Goal: Complete application form: Complete application form

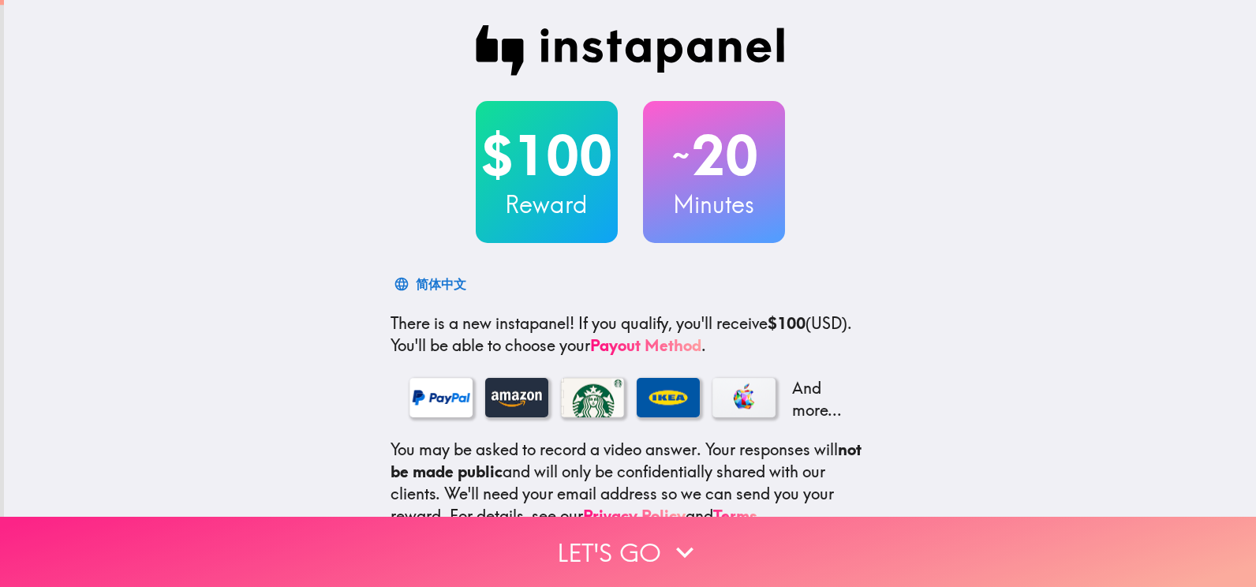
click at [639, 538] on button "Let's go" at bounding box center [628, 552] width 1256 height 70
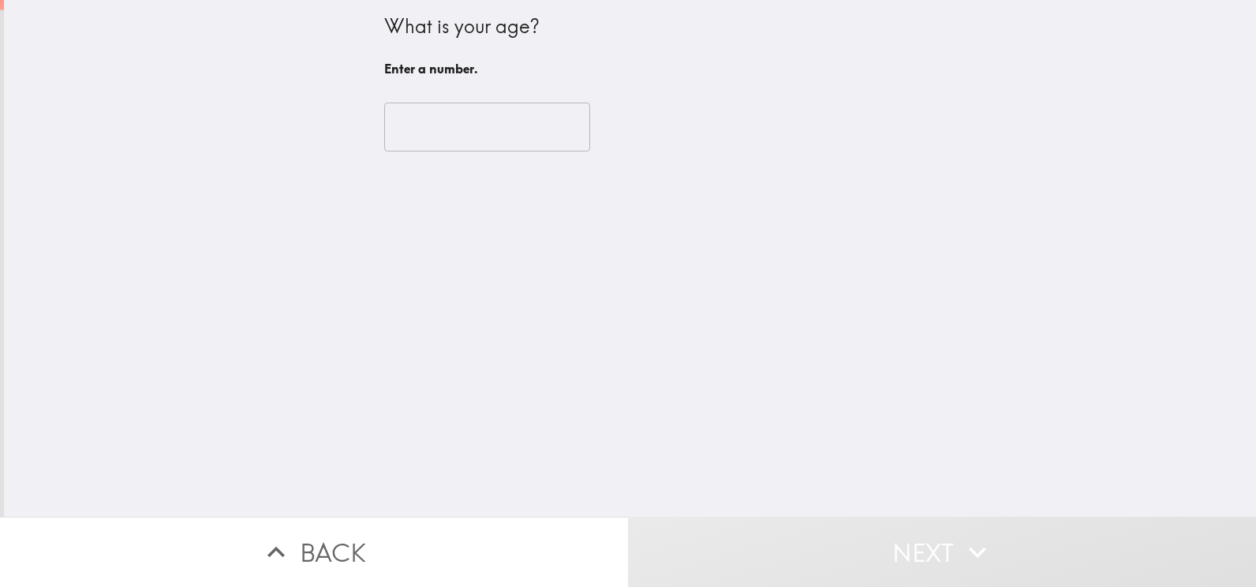
click at [463, 139] on input "number" at bounding box center [487, 127] width 206 height 49
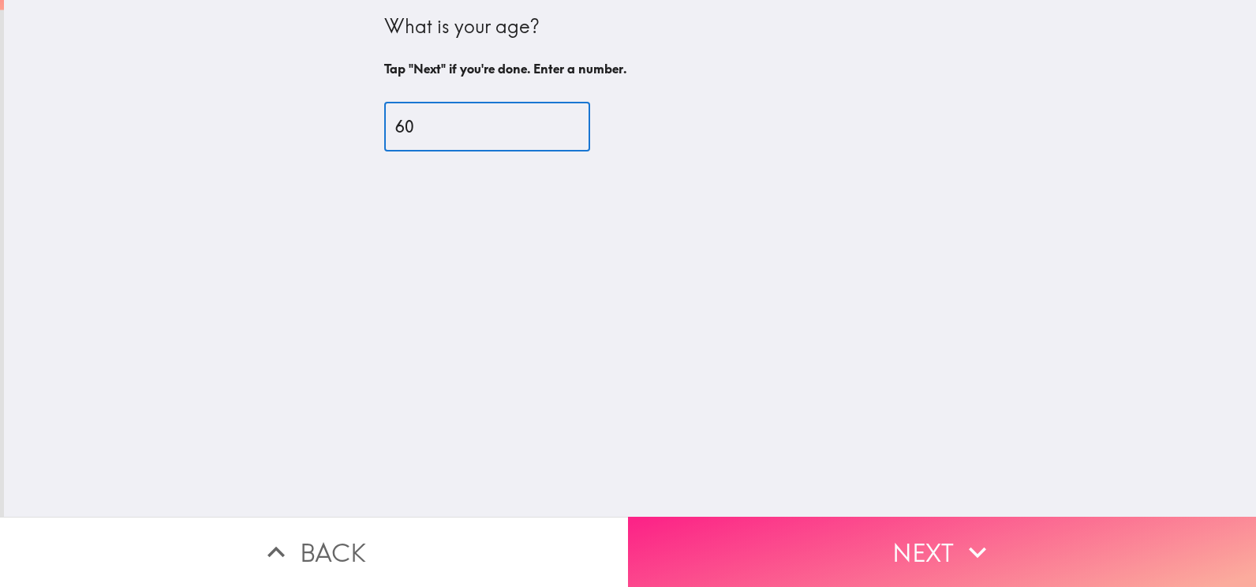
type input "60"
click at [933, 544] on button "Next" at bounding box center [942, 552] width 628 height 70
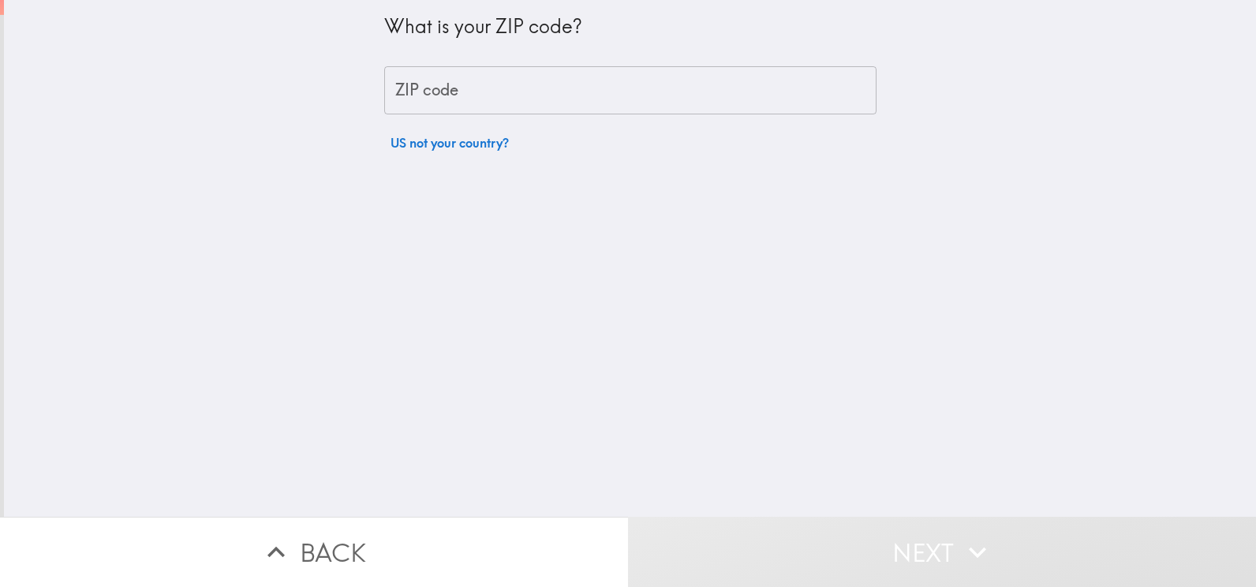
click at [503, 103] on input "ZIP code" at bounding box center [630, 90] width 492 height 49
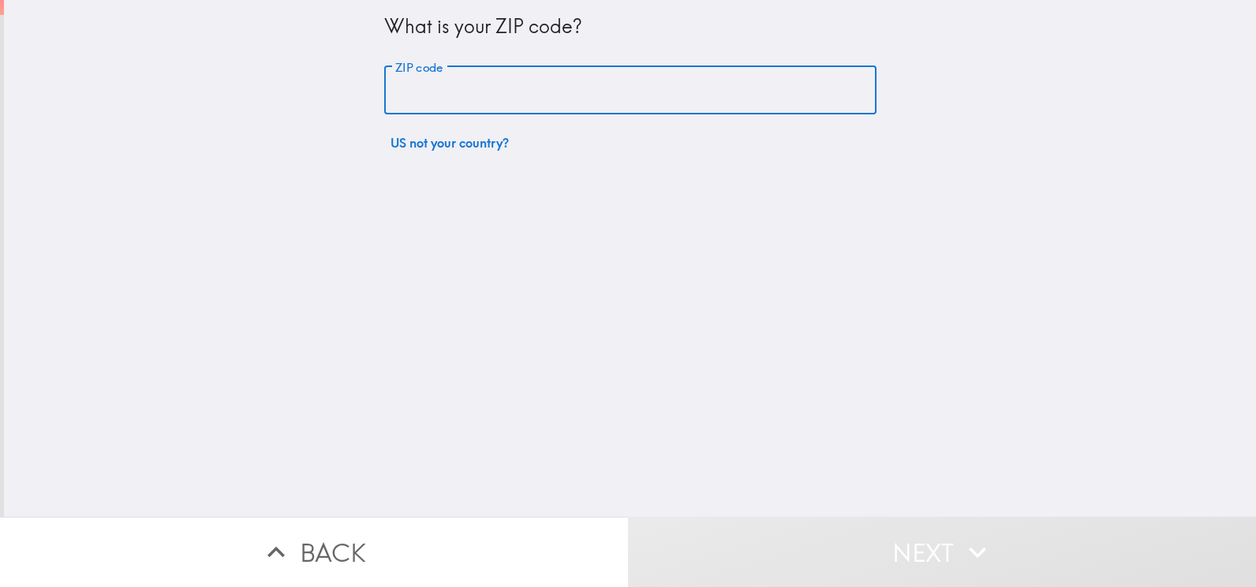
type input "30328"
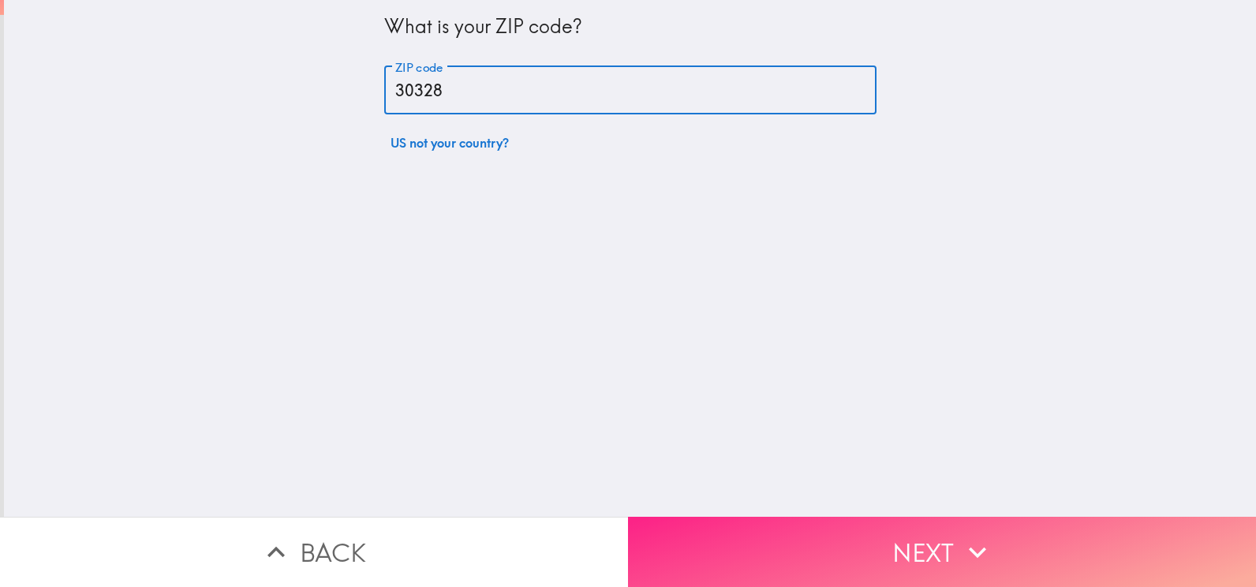
click at [926, 526] on button "Next" at bounding box center [942, 552] width 628 height 70
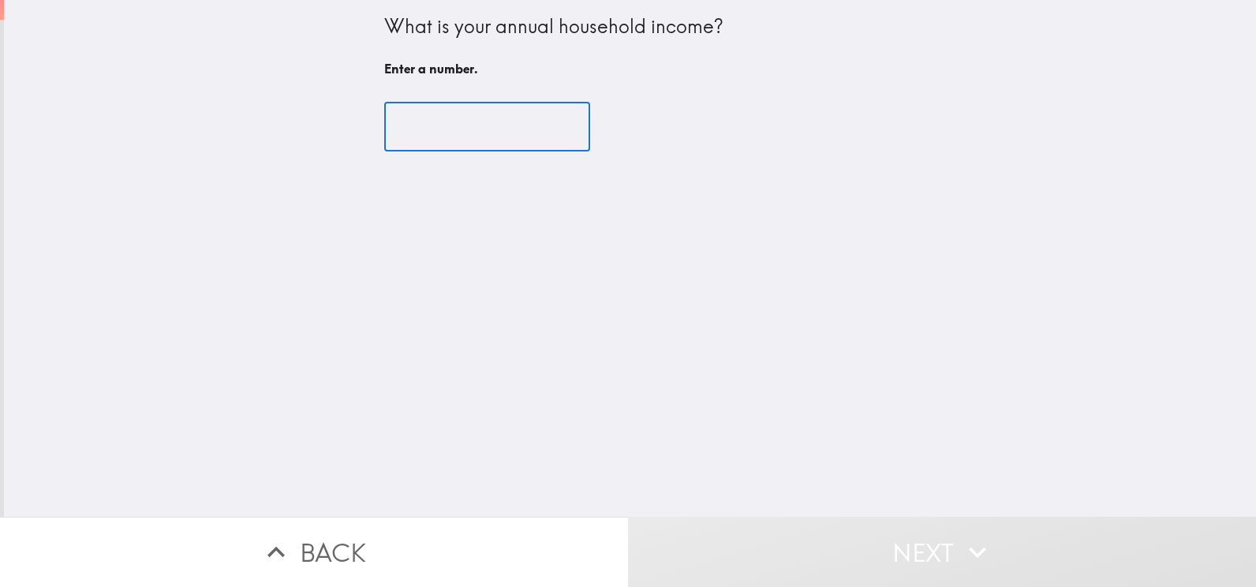
click at [489, 117] on input "number" at bounding box center [487, 127] width 206 height 49
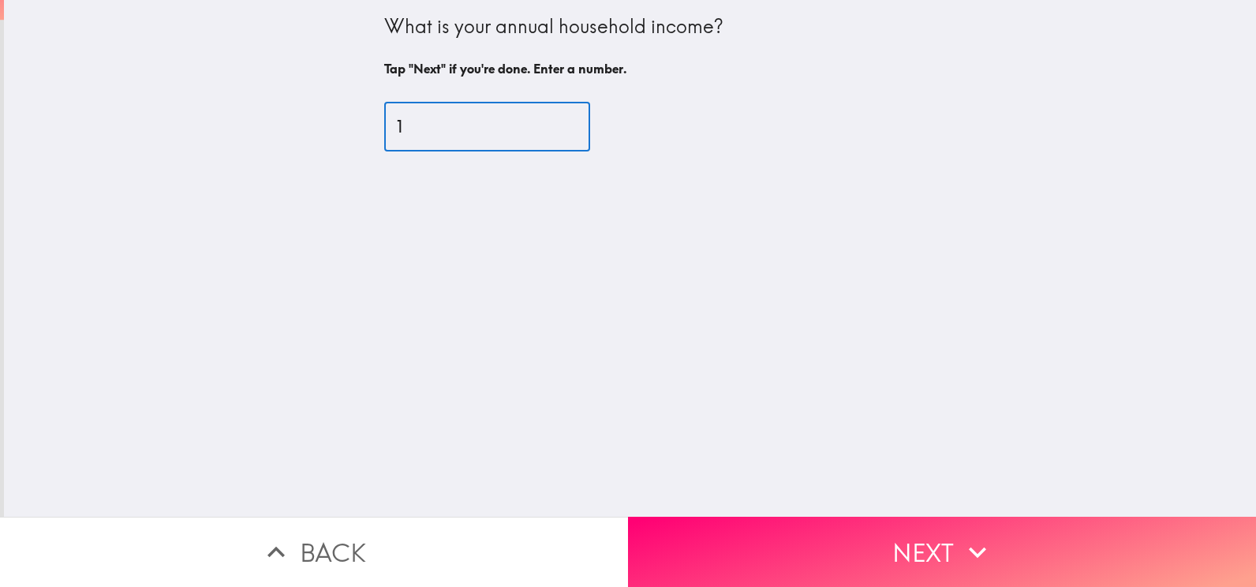
type input "1"
click at [552, 124] on input "1" at bounding box center [487, 127] width 206 height 49
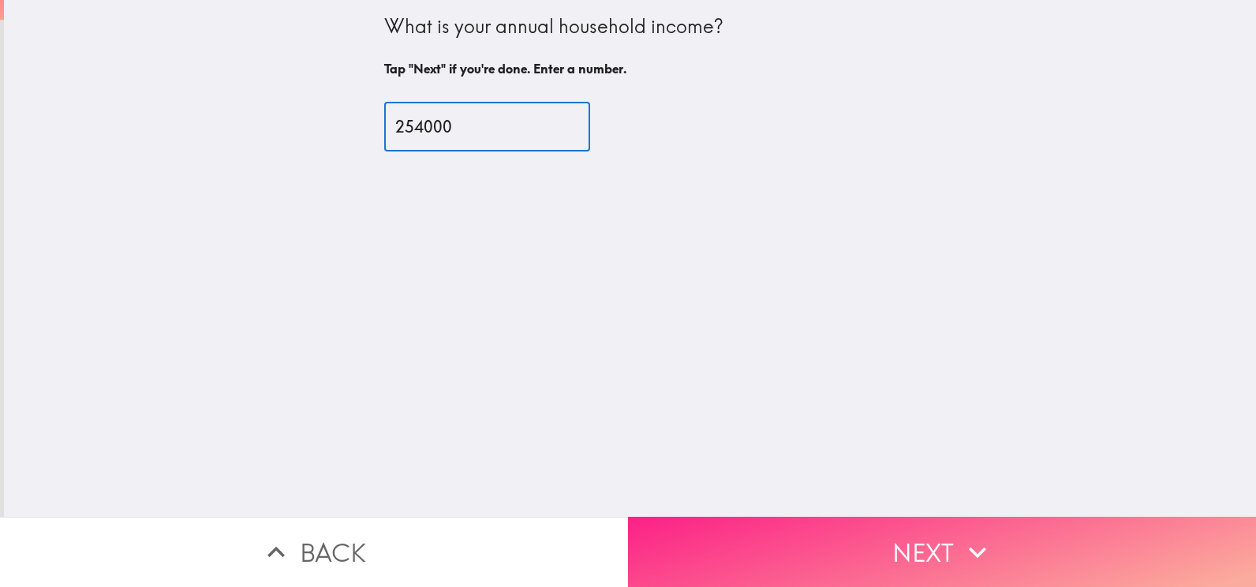
type input "254000"
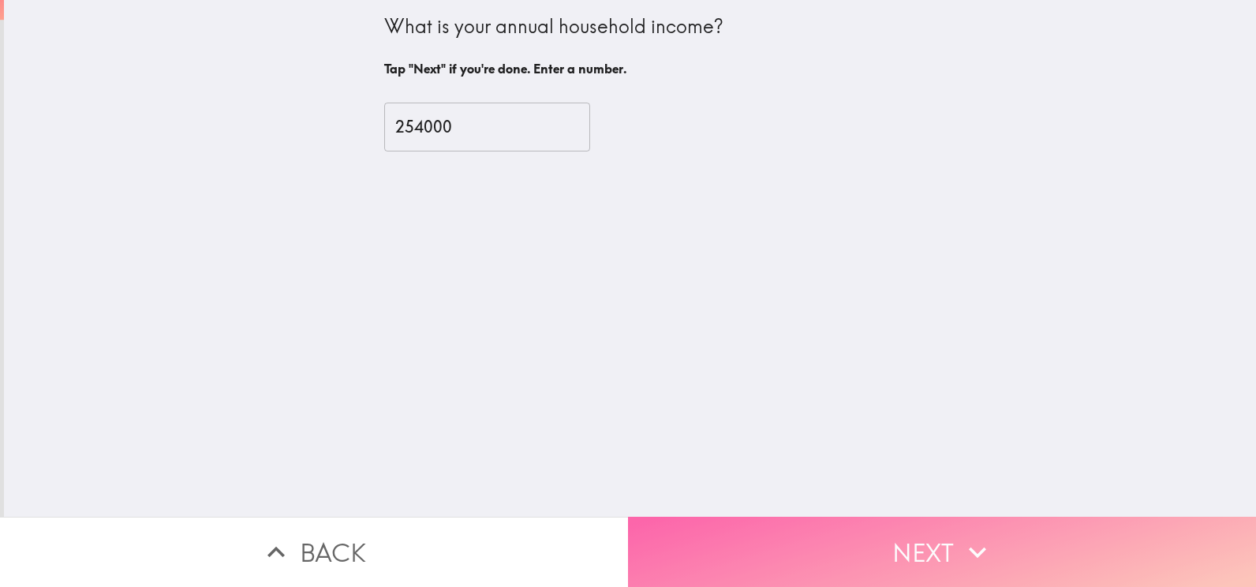
click at [979, 564] on button "Next" at bounding box center [942, 552] width 628 height 70
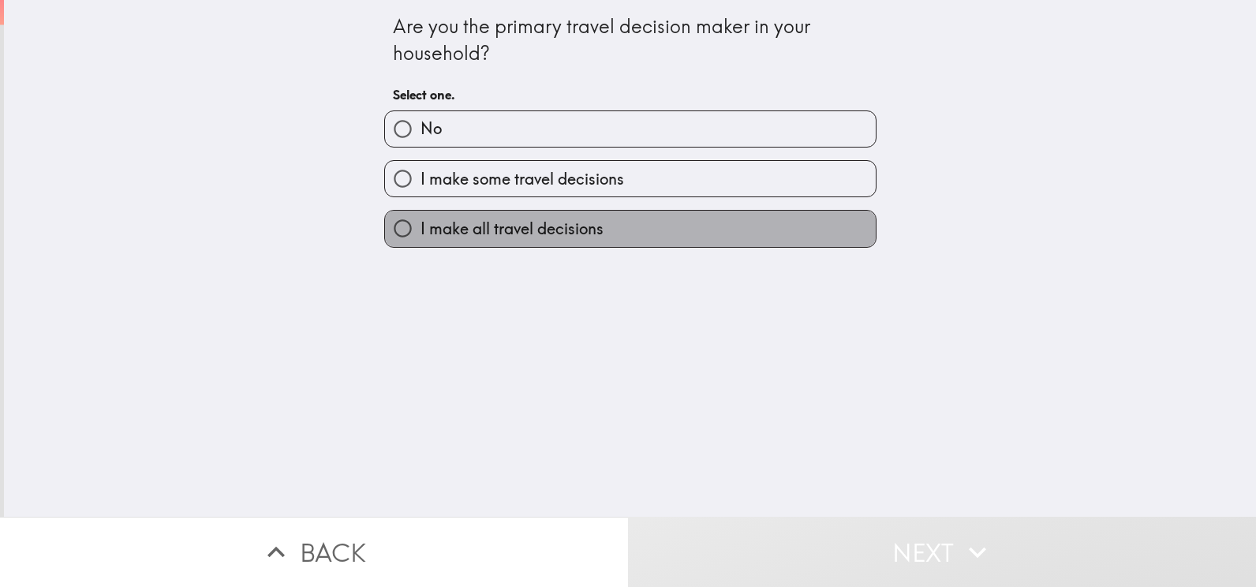
click at [531, 226] on span "I make all travel decisions" at bounding box center [512, 229] width 183 height 22
click at [421, 226] on input "I make all travel decisions" at bounding box center [403, 229] width 36 height 36
radio input "true"
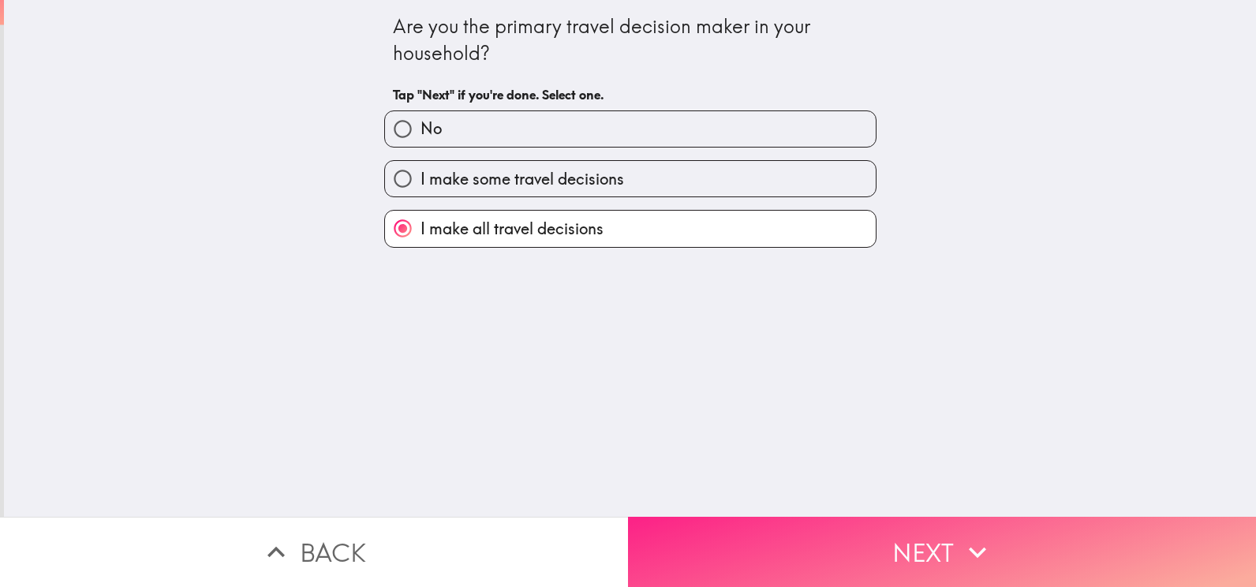
click at [708, 525] on button "Next" at bounding box center [942, 552] width 628 height 70
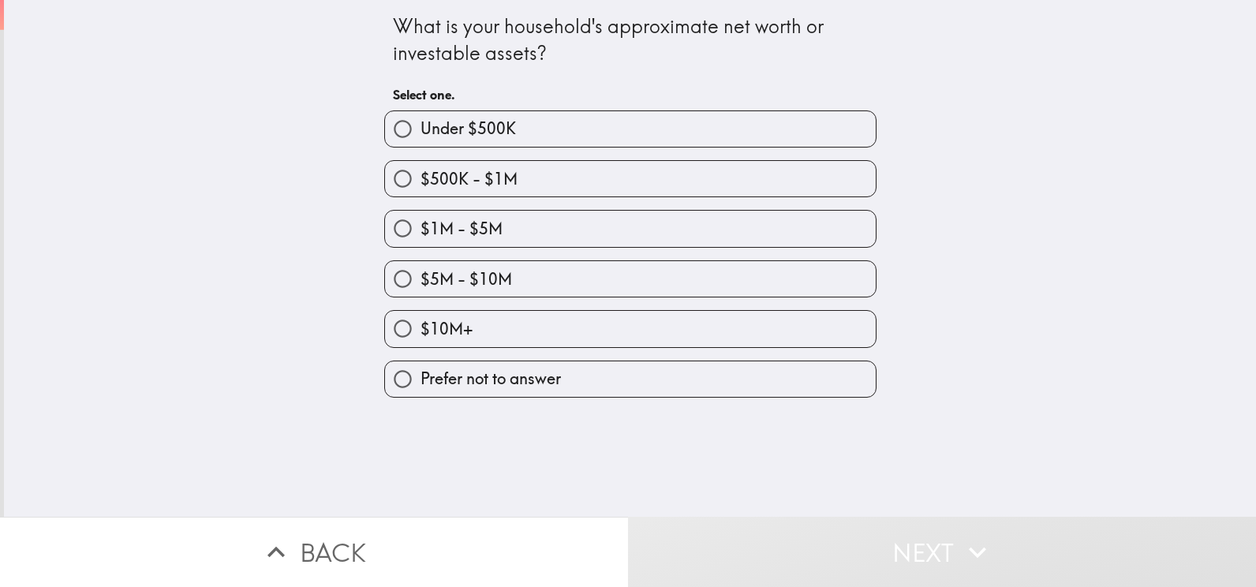
click at [472, 278] on span "$5M - $10M" at bounding box center [467, 279] width 92 height 22
click at [421, 278] on input "$5M - $10M" at bounding box center [403, 279] width 36 height 36
radio input "true"
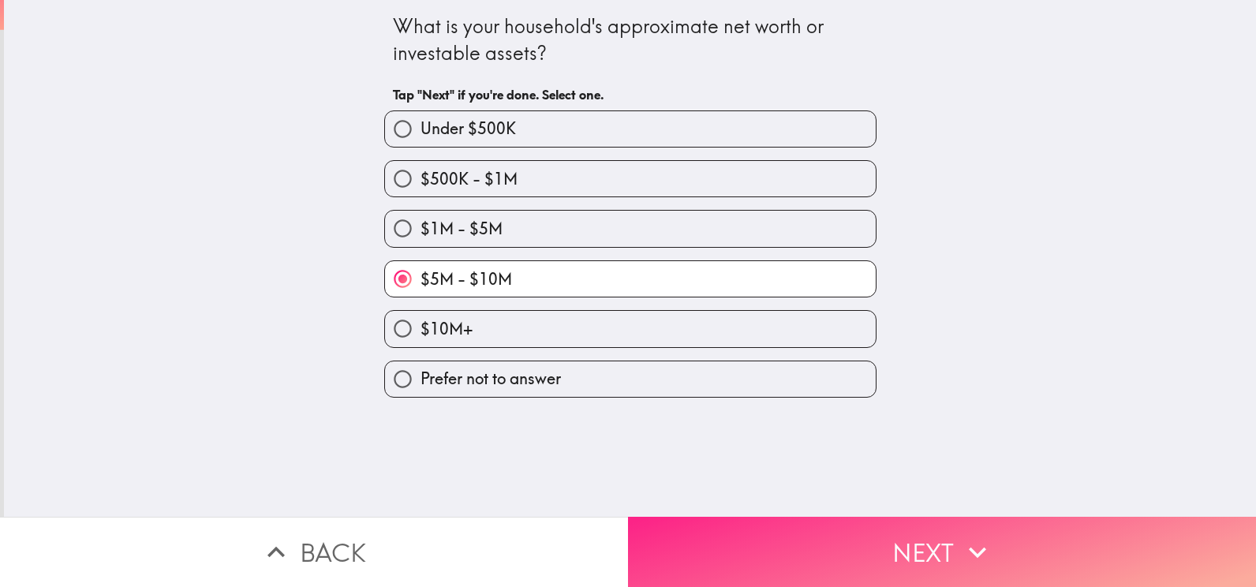
click at [765, 548] on button "Next" at bounding box center [942, 552] width 628 height 70
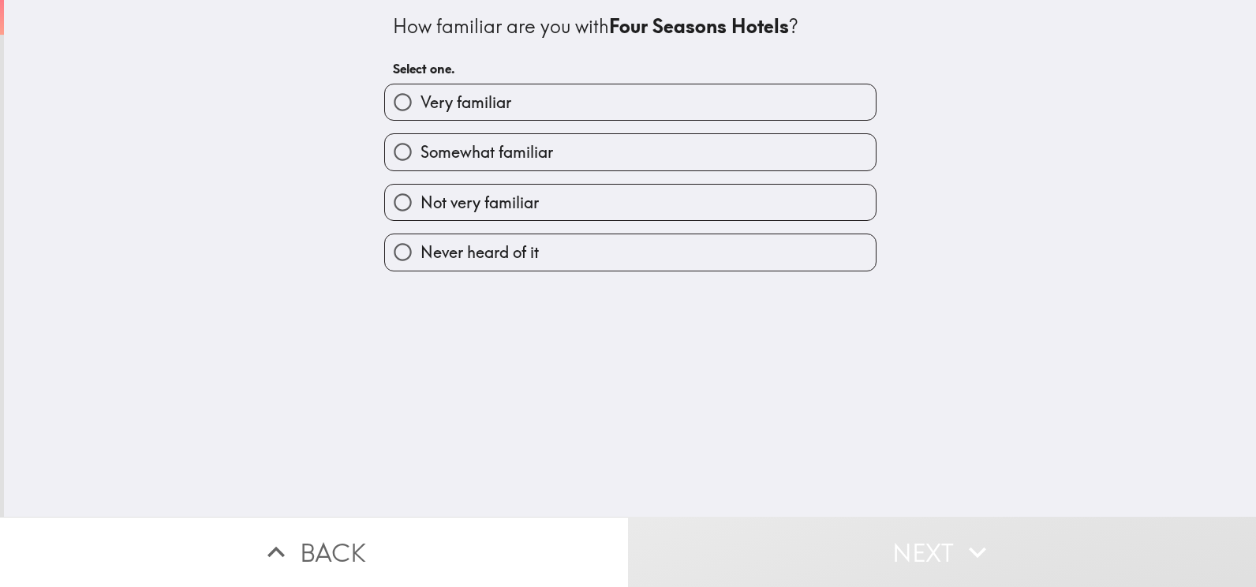
click at [559, 106] on label "Very familiar" at bounding box center [630, 102] width 491 height 36
click at [421, 106] on input "Very familiar" at bounding box center [403, 102] width 36 height 36
radio input "true"
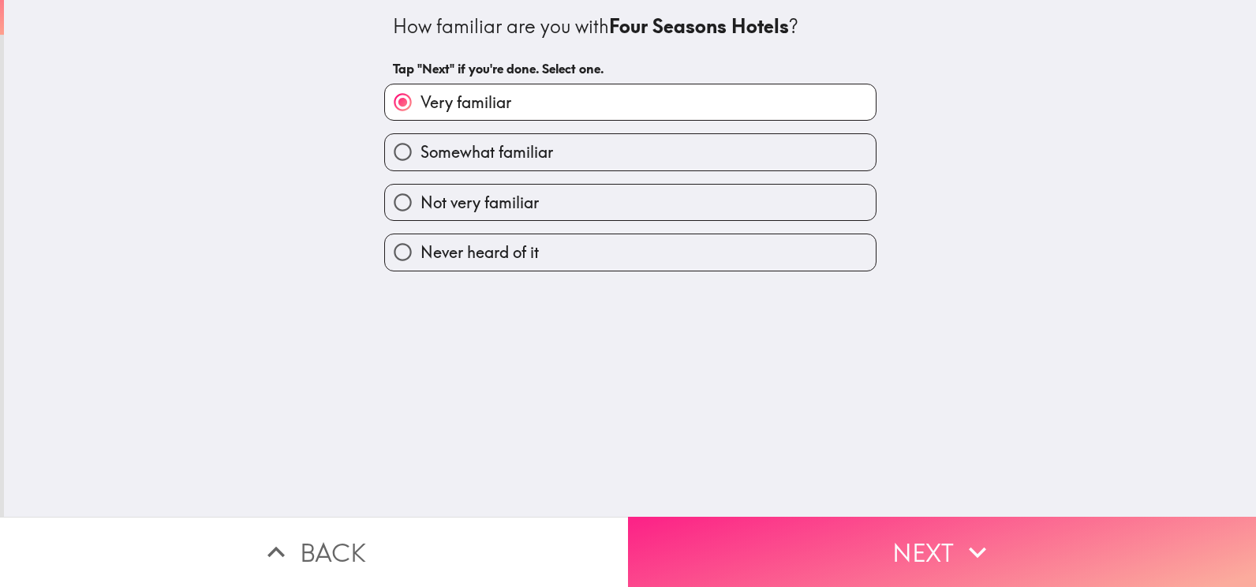
click at [782, 548] on button "Next" at bounding box center [942, 552] width 628 height 70
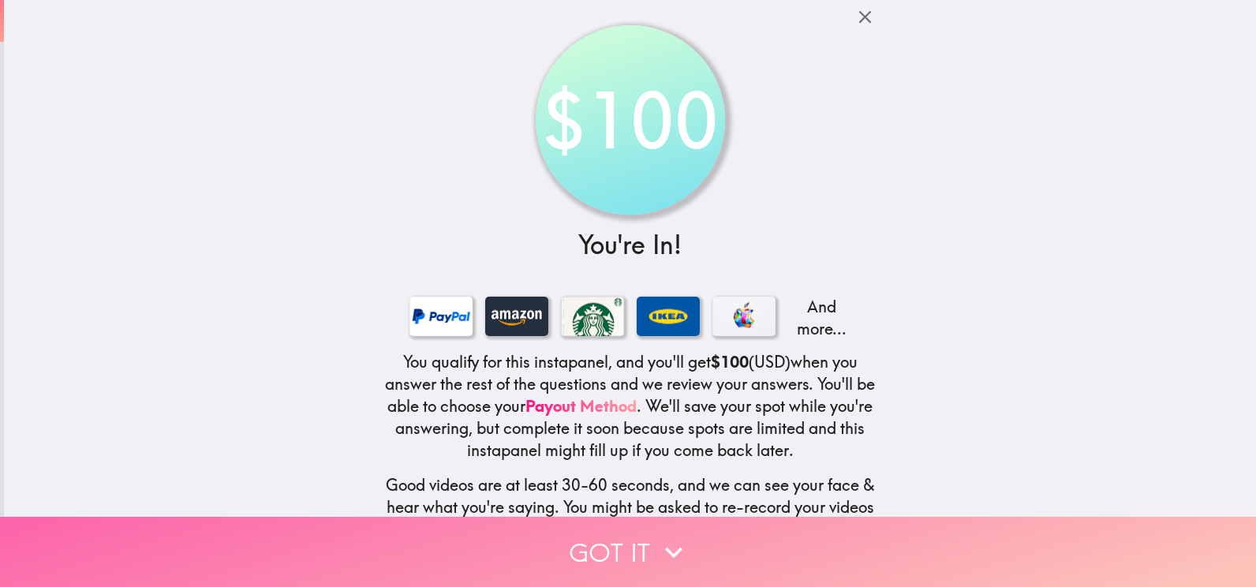
click at [617, 544] on button "Got it" at bounding box center [628, 552] width 1256 height 70
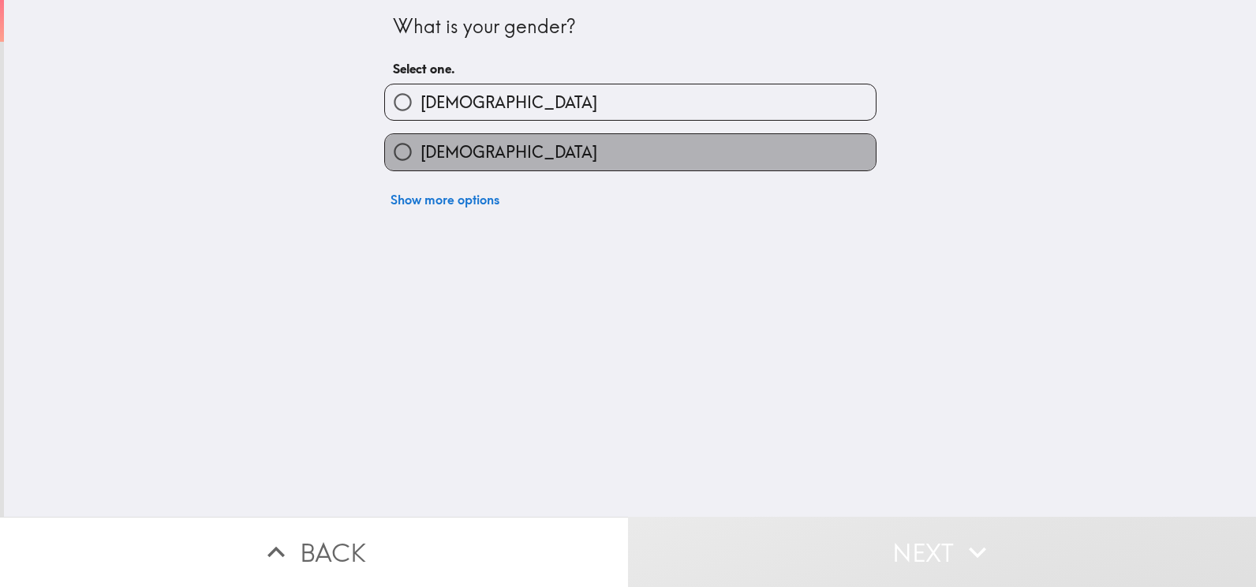
click at [477, 146] on label "[DEMOGRAPHIC_DATA]" at bounding box center [630, 152] width 491 height 36
click at [421, 146] on input "[DEMOGRAPHIC_DATA]" at bounding box center [403, 152] width 36 height 36
radio input "true"
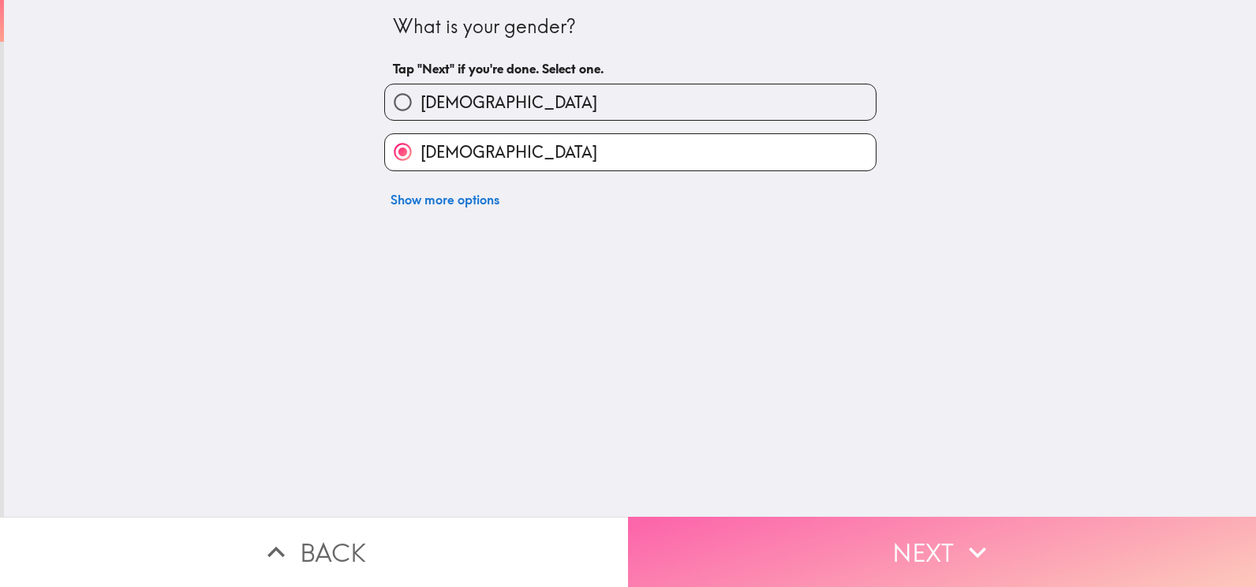
click at [729, 547] on button "Next" at bounding box center [942, 552] width 628 height 70
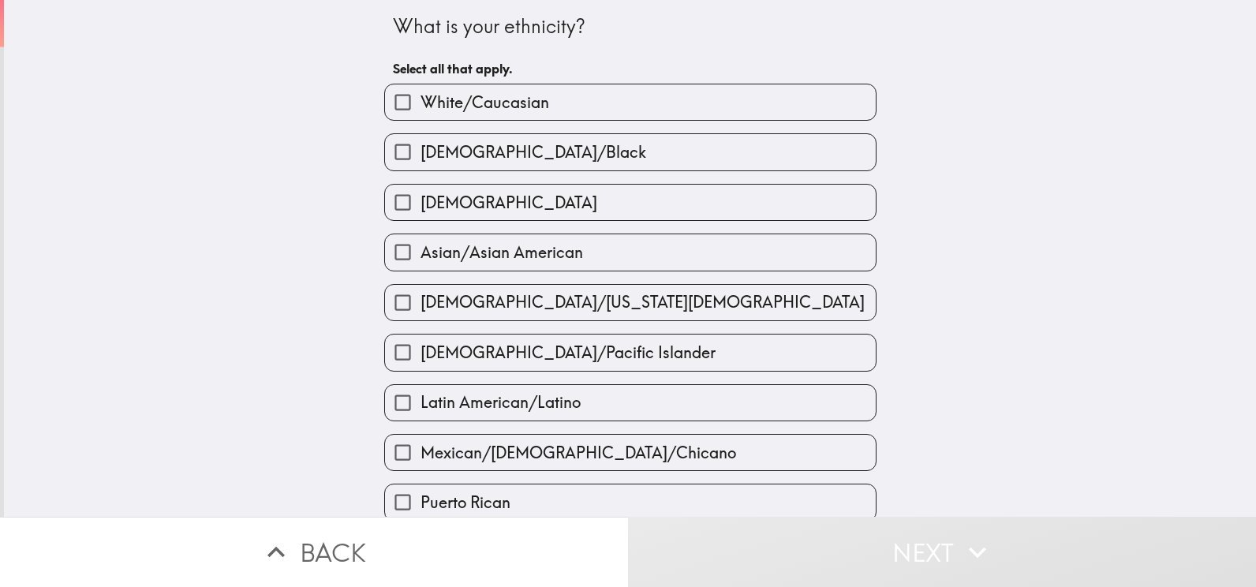
click at [524, 95] on span "White/Caucasian" at bounding box center [485, 103] width 129 height 22
click at [421, 95] on input "White/Caucasian" at bounding box center [403, 102] width 36 height 36
checkbox input "true"
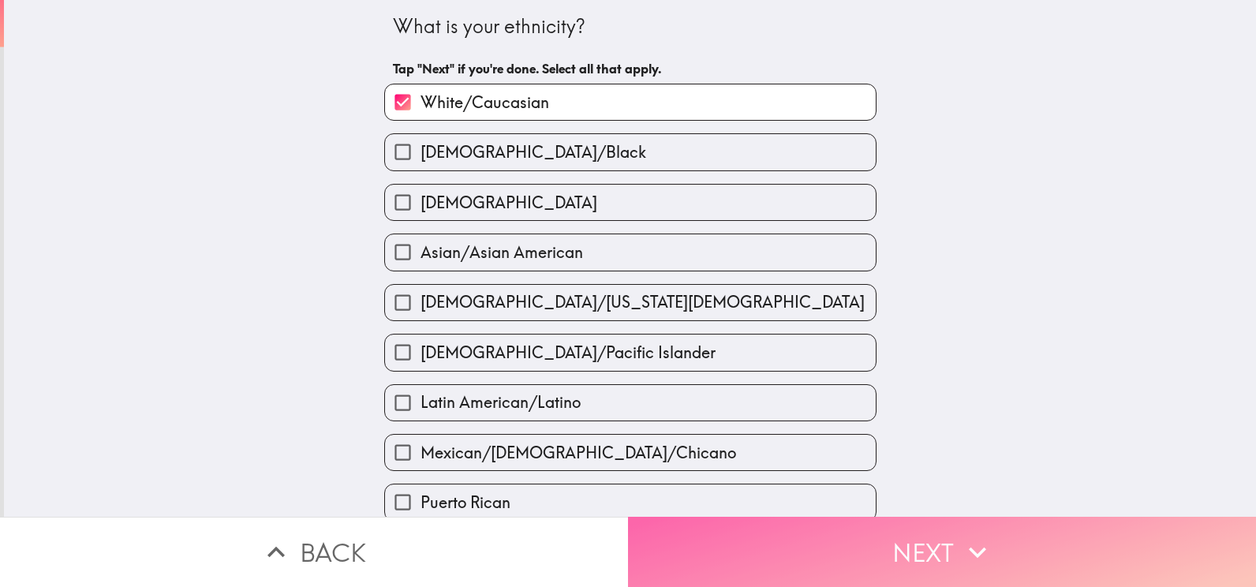
click at [929, 558] on button "Next" at bounding box center [942, 552] width 628 height 70
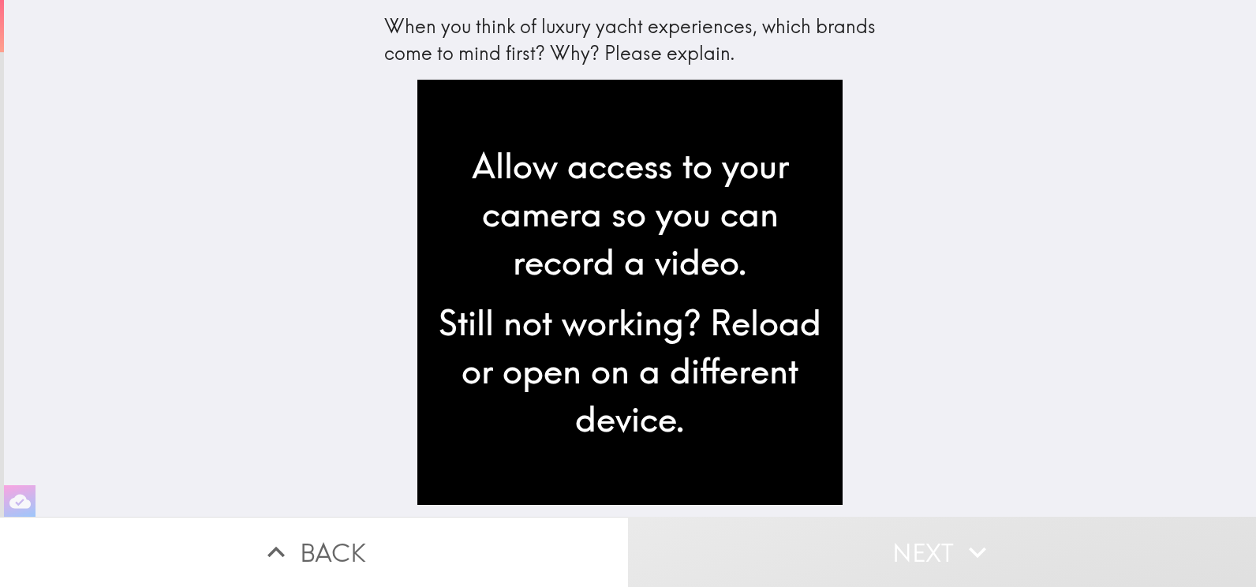
click at [1005, 544] on button "Next" at bounding box center [942, 552] width 628 height 70
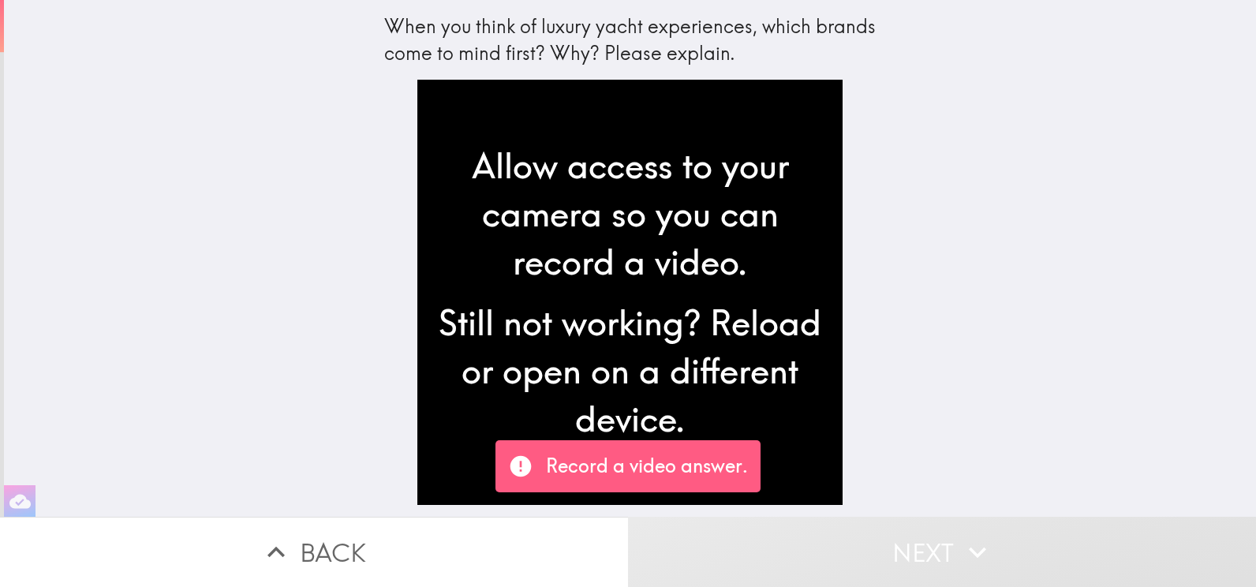
click at [583, 466] on p "Record a video answer." at bounding box center [647, 466] width 202 height 27
click at [600, 467] on p "Record a video answer." at bounding box center [647, 466] width 202 height 27
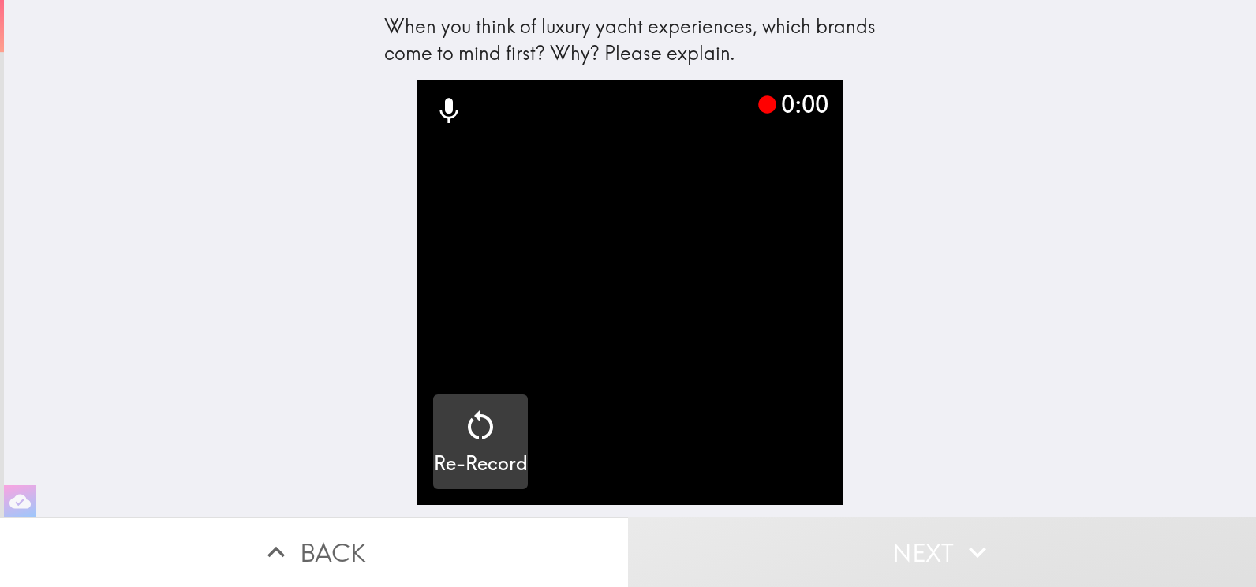
click at [481, 454] on h5 "Re-Record" at bounding box center [481, 464] width 94 height 27
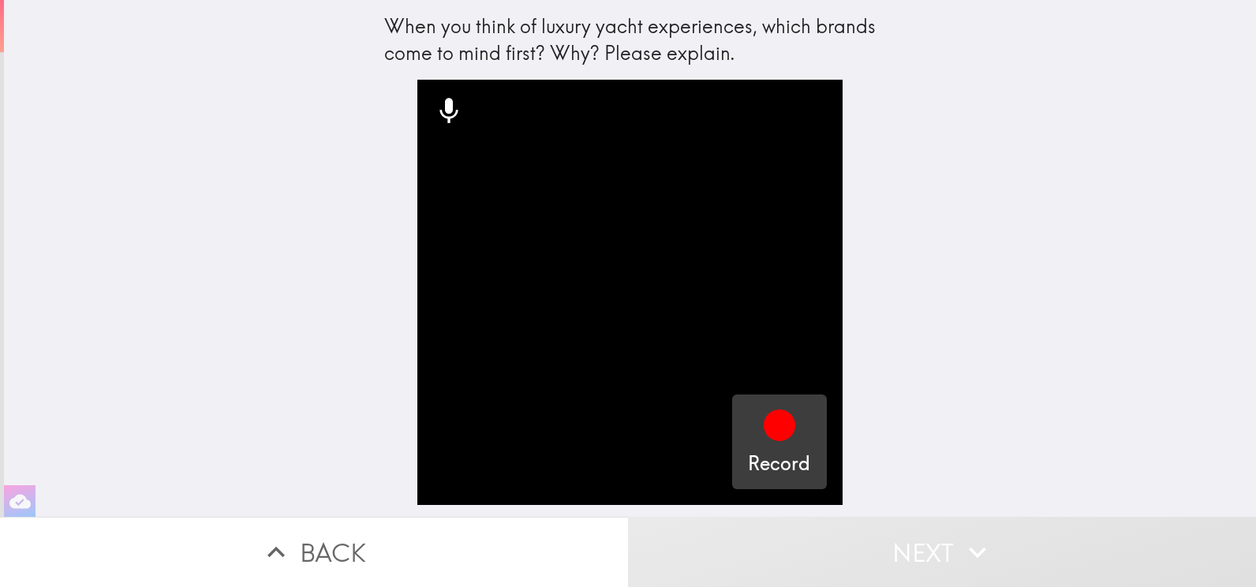
click at [764, 436] on icon "button" at bounding box center [780, 426] width 32 height 32
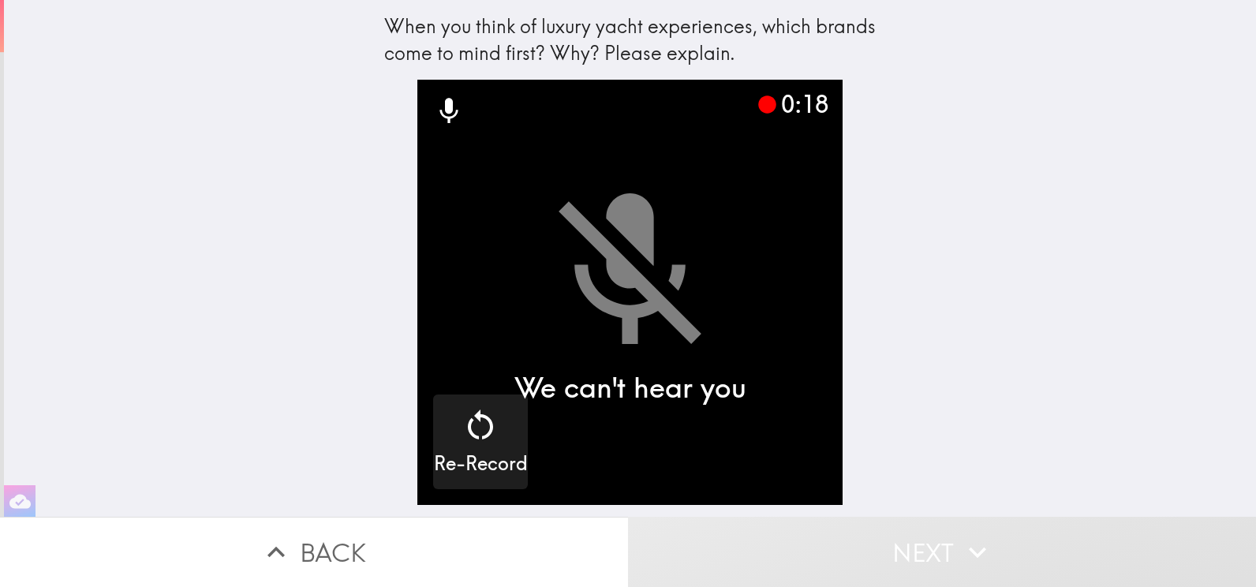
click at [439, 120] on icon at bounding box center [448, 111] width 18 height 25
click at [439, 110] on icon at bounding box center [448, 111] width 18 height 25
click at [462, 437] on icon "button" at bounding box center [481, 425] width 38 height 38
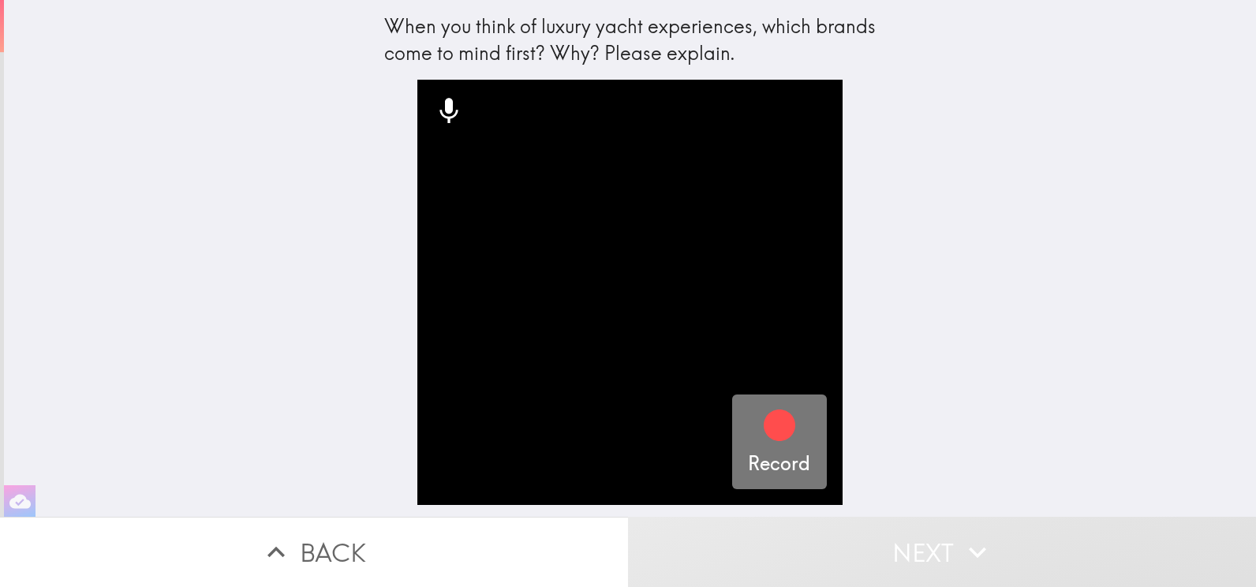
click at [764, 426] on icon "button" at bounding box center [780, 426] width 32 height 32
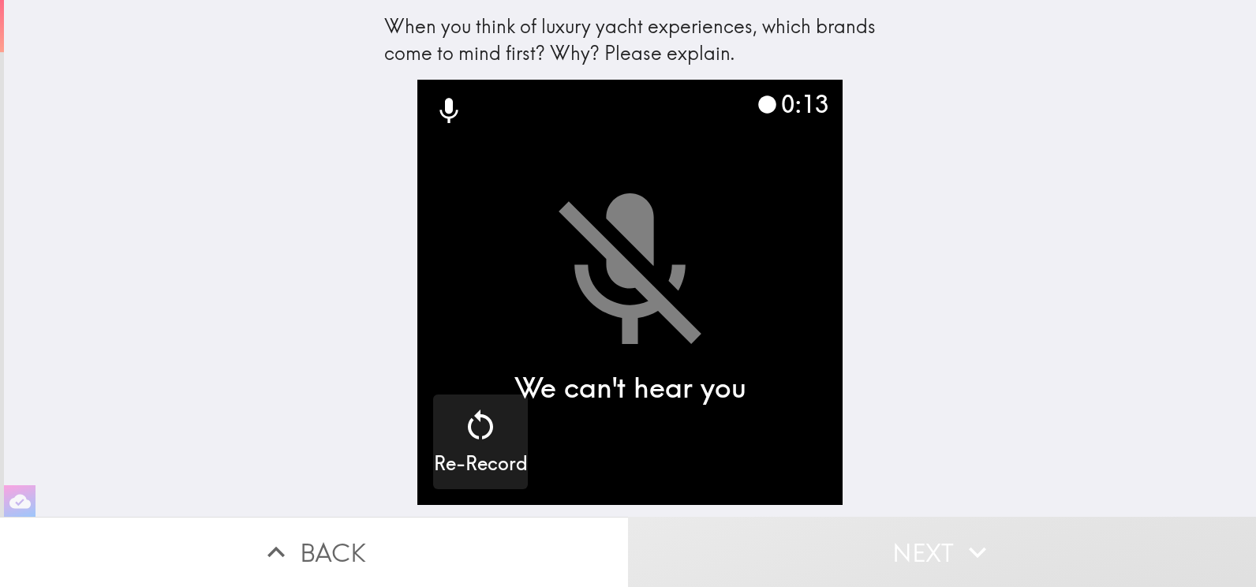
click at [433, 111] on icon at bounding box center [449, 111] width 32 height 32
click at [439, 111] on icon at bounding box center [448, 111] width 18 height 25
click at [443, 107] on icon at bounding box center [449, 111] width 32 height 32
click at [759, 106] on icon at bounding box center [768, 104] width 18 height 18
click at [762, 108] on icon at bounding box center [768, 104] width 18 height 18
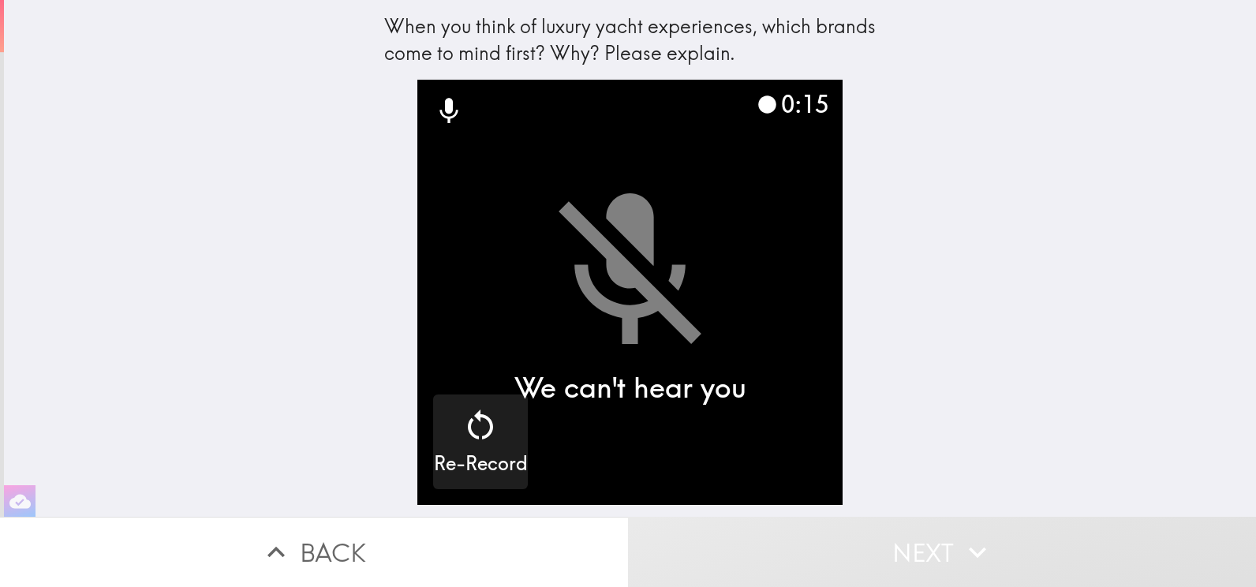
click at [696, 302] on video "button" at bounding box center [629, 292] width 425 height 425
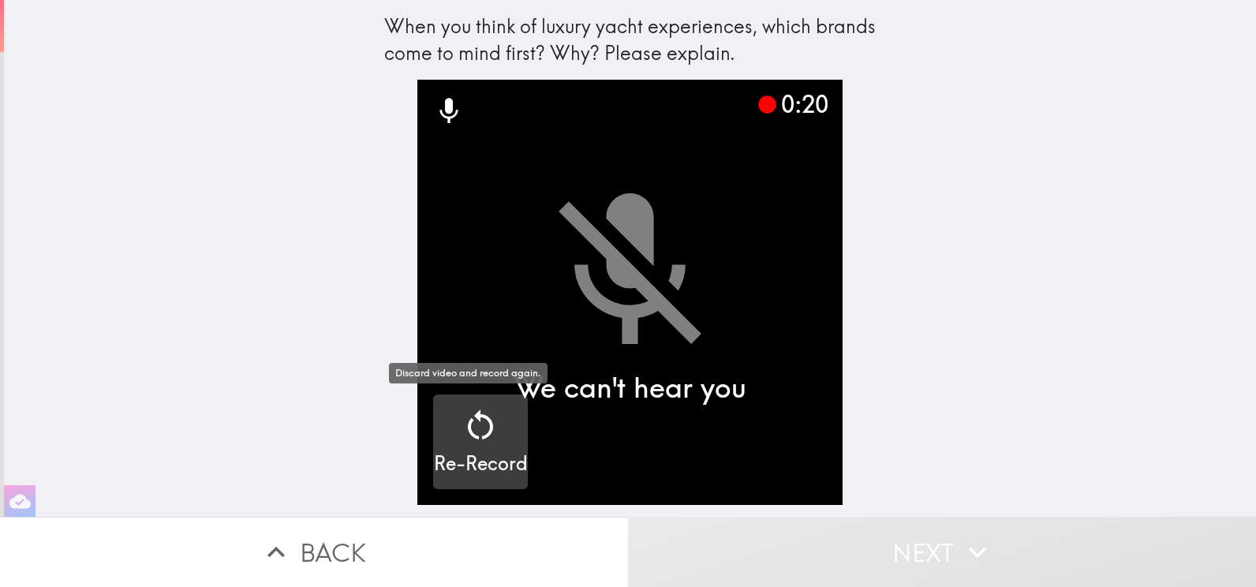
click at [476, 439] on icon "button" at bounding box center [481, 425] width 38 height 38
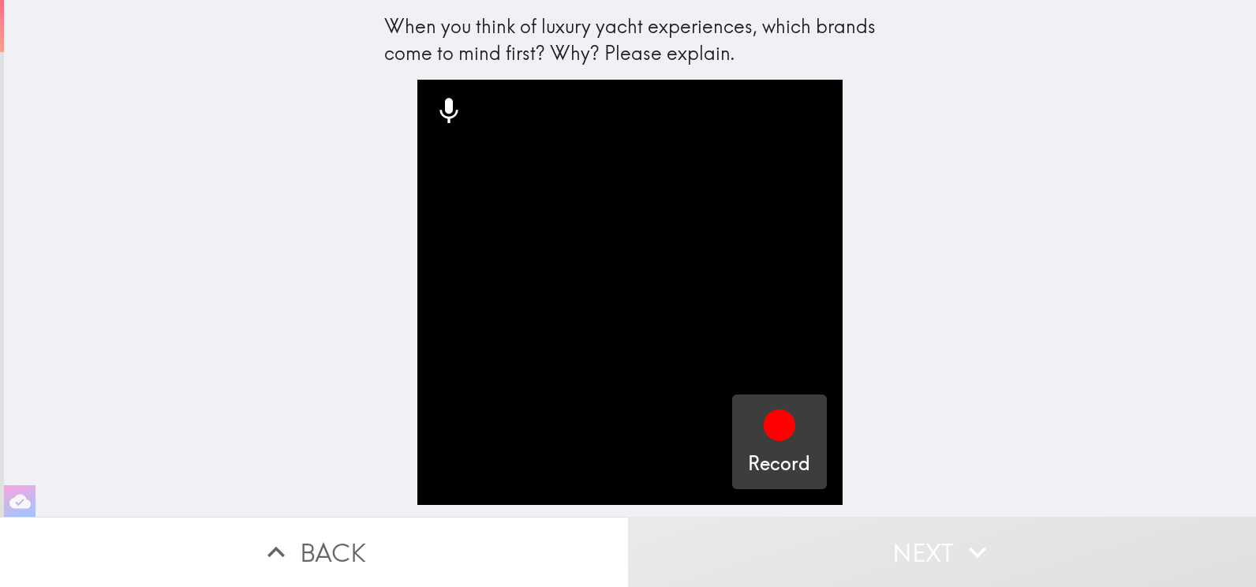
click at [770, 440] on icon "button" at bounding box center [780, 426] width 32 height 32
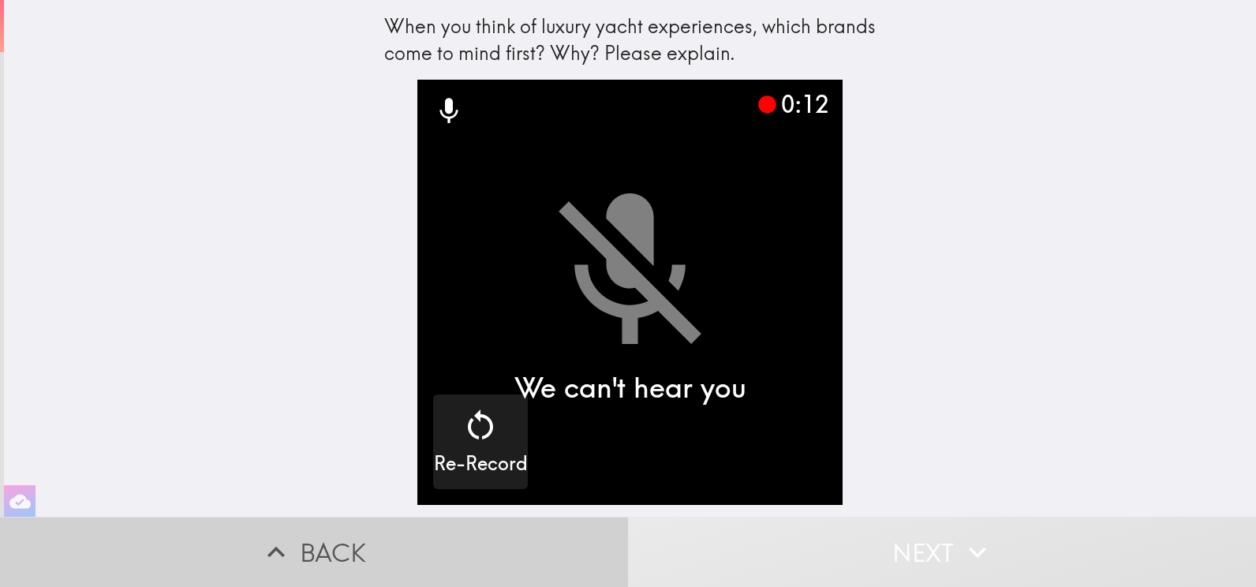
click at [342, 533] on button "Back" at bounding box center [314, 552] width 628 height 70
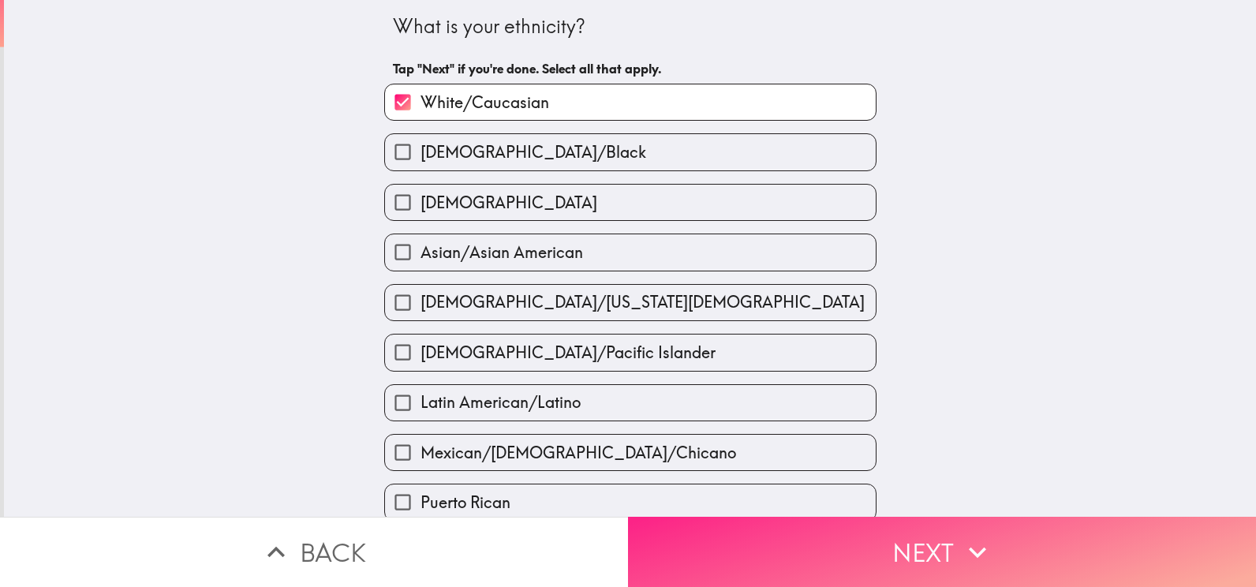
click at [897, 549] on button "Next" at bounding box center [942, 552] width 628 height 70
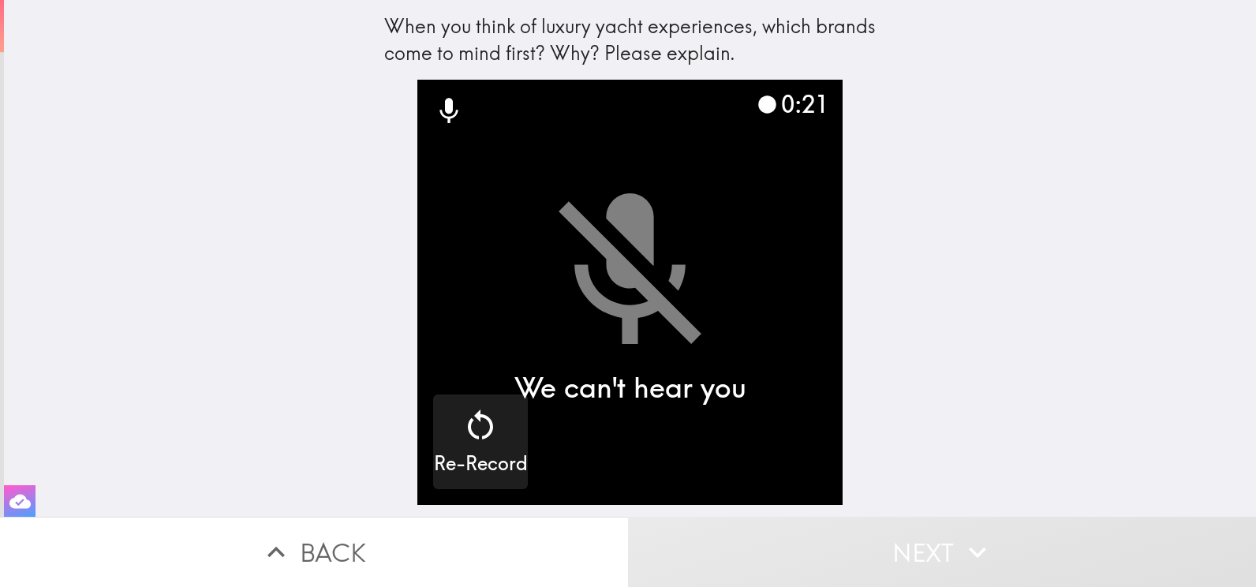
click at [22, 494] on icon "button" at bounding box center [19, 501] width 21 height 14
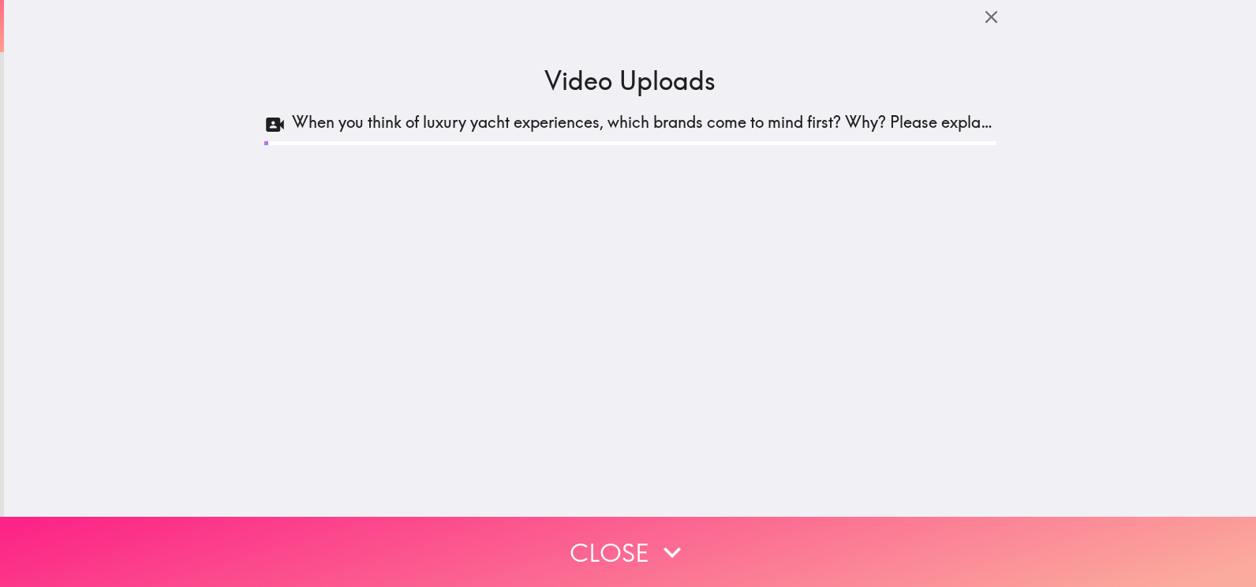
click at [603, 547] on button "Close" at bounding box center [628, 552] width 1256 height 70
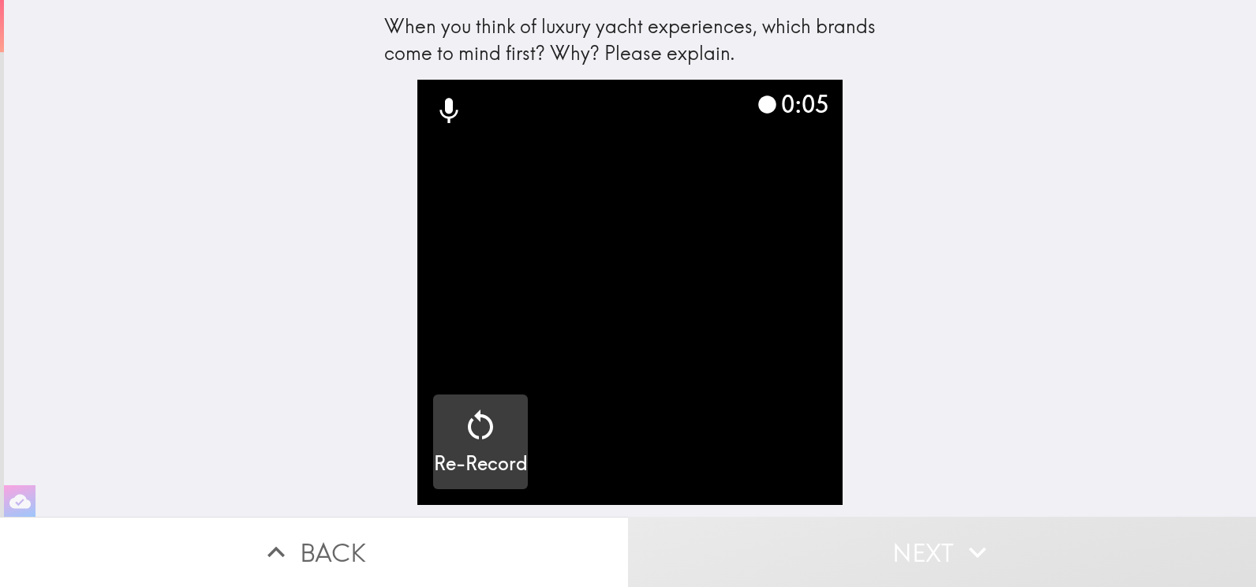
click at [485, 435] on icon "button" at bounding box center [481, 425] width 38 height 38
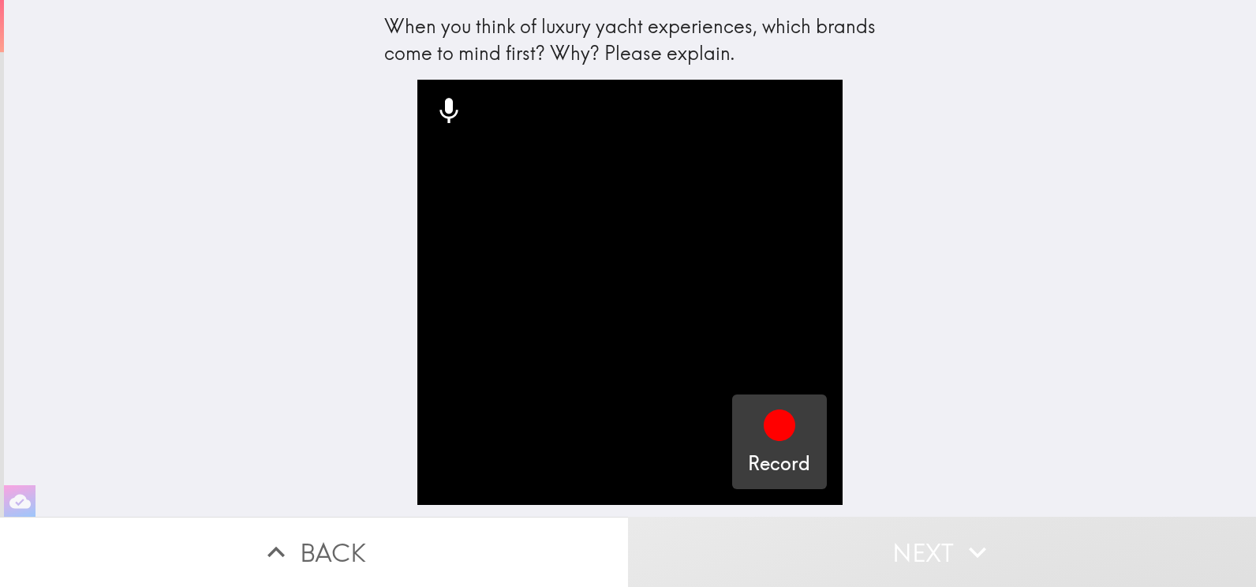
click at [764, 437] on icon "button" at bounding box center [780, 426] width 32 height 32
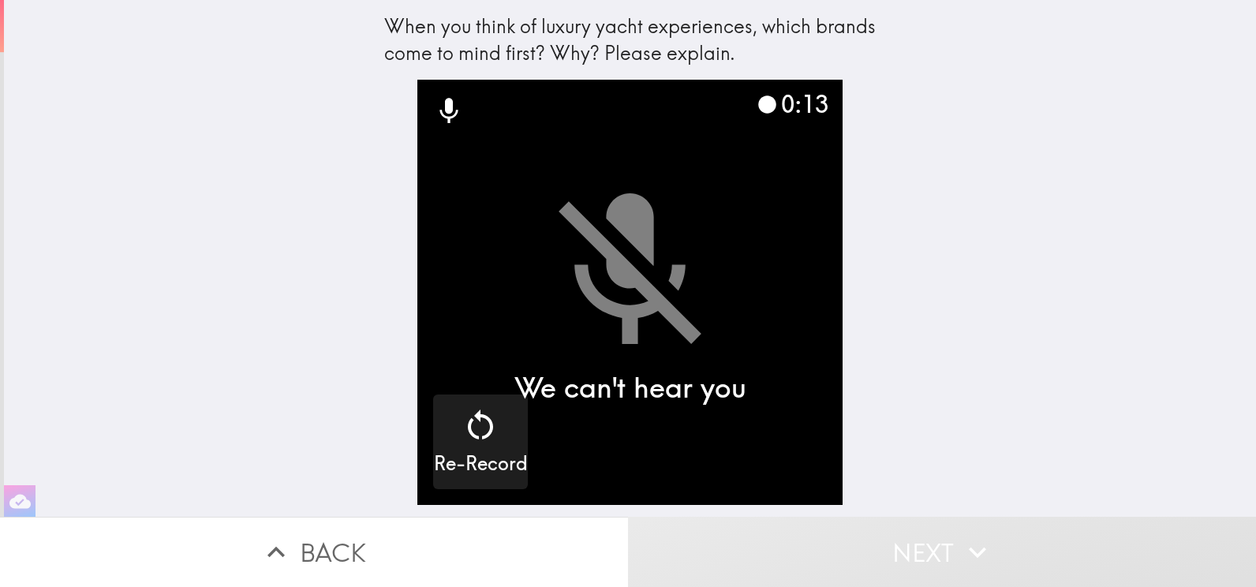
click at [572, 439] on video "button" at bounding box center [629, 292] width 425 height 425
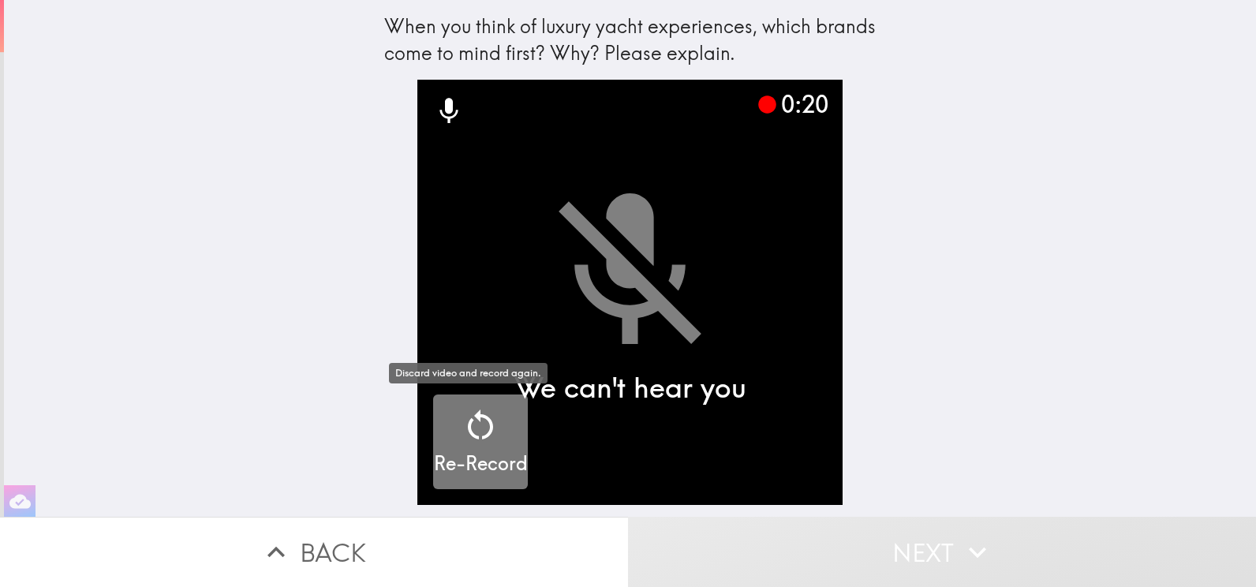
click at [475, 443] on icon "button" at bounding box center [481, 425] width 38 height 38
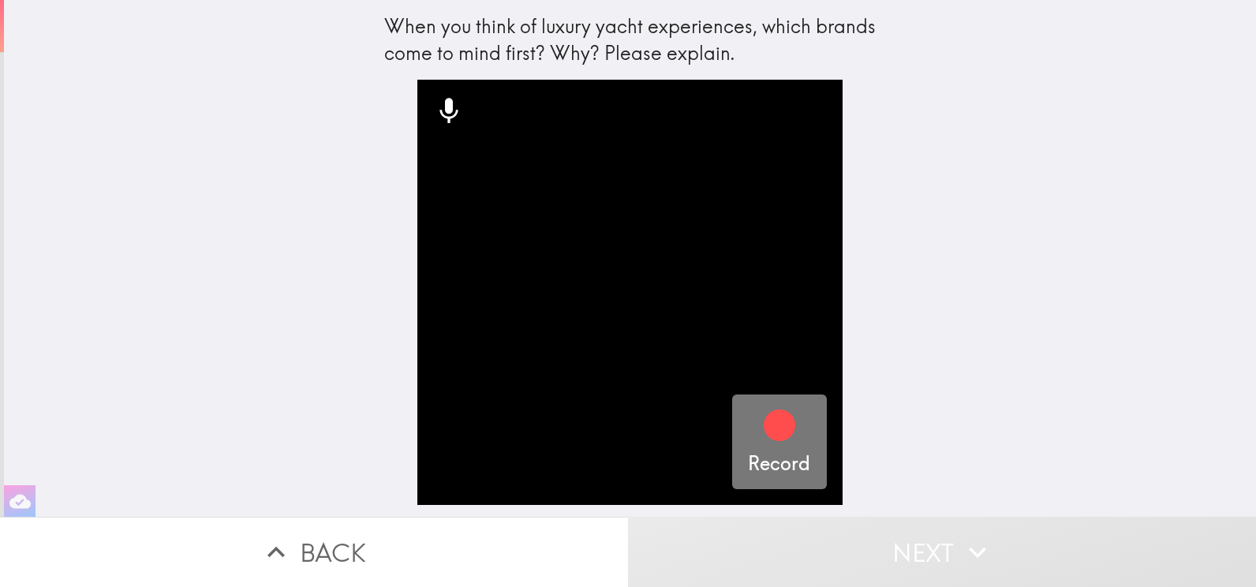
click at [772, 437] on icon "button" at bounding box center [780, 426] width 32 height 32
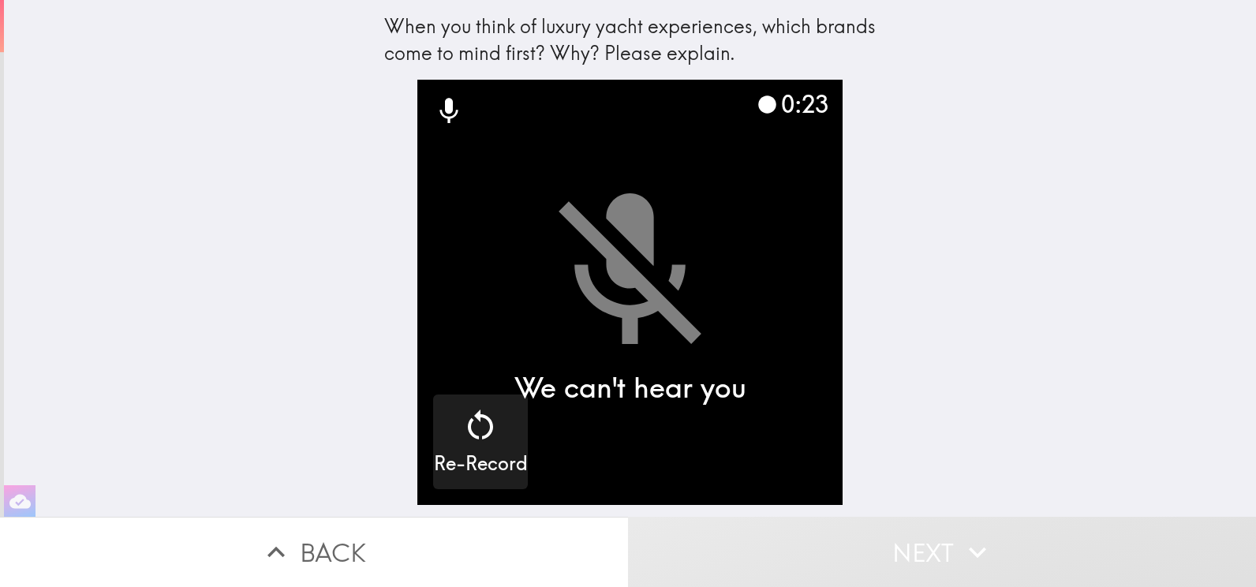
click at [600, 113] on video "button" at bounding box center [629, 292] width 425 height 425
